Goal: Navigation & Orientation: Find specific page/section

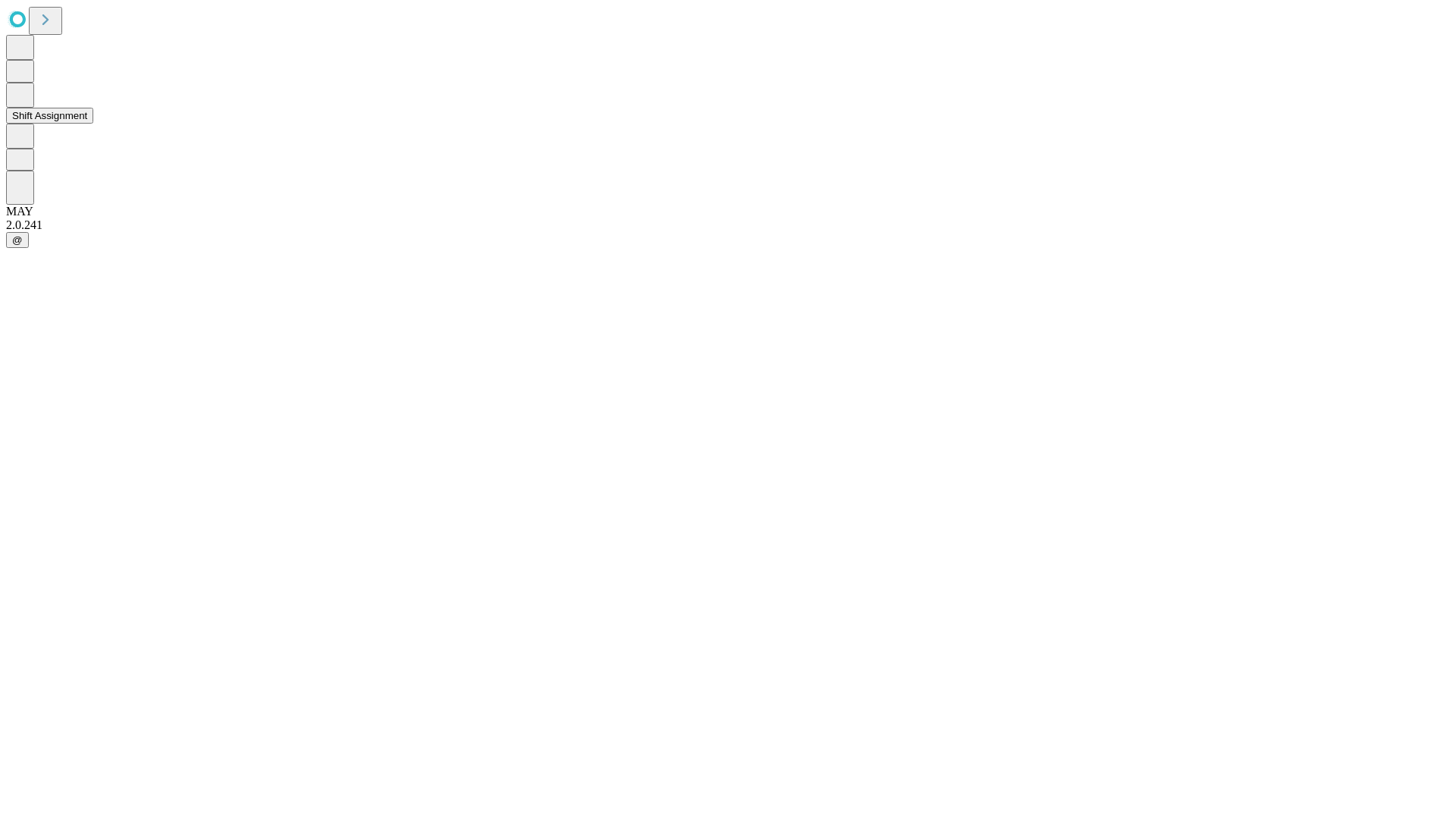
click at [94, 124] on button "Shift Assignment" at bounding box center [49, 115] width 87 height 16
